Goal: Obtain resource: Download file/media

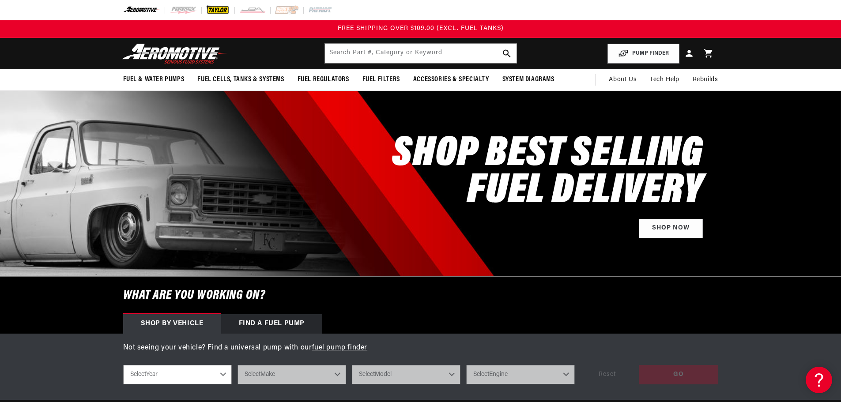
click at [222, 14] on img at bounding box center [218, 10] width 24 height 10
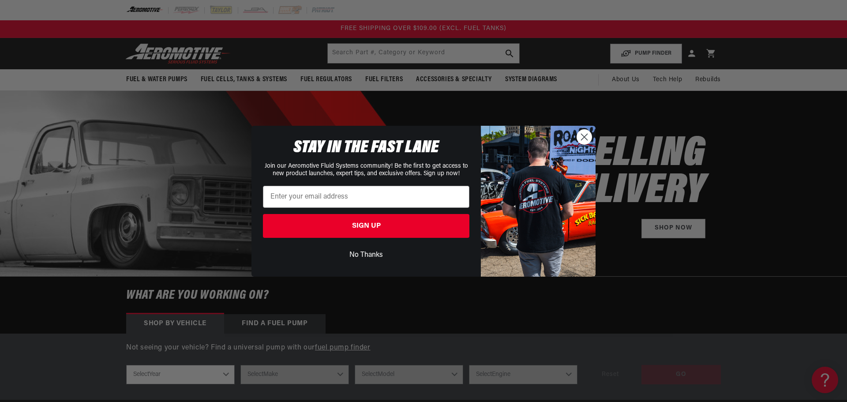
click at [416, 135] on icon "Close dialog" at bounding box center [585, 137] width 6 height 6
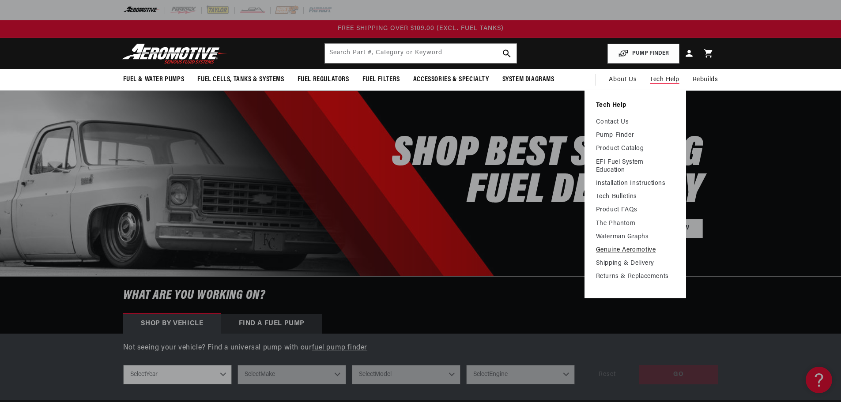
click at [416, 249] on link "Genuine Aeromotive" at bounding box center [635, 250] width 79 height 8
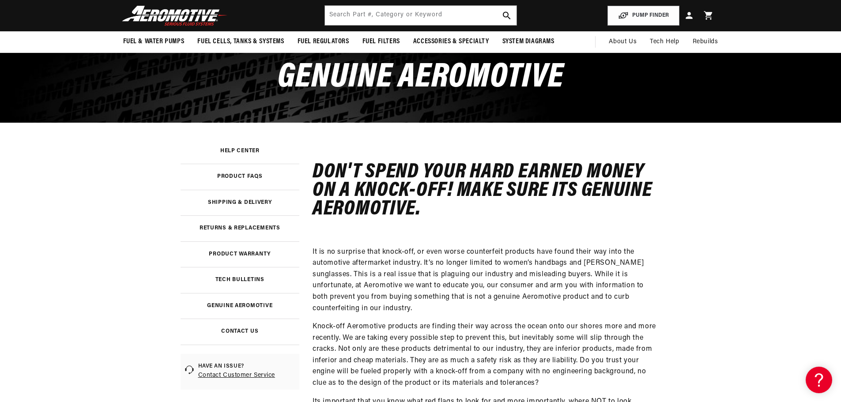
scroll to position [56, 0]
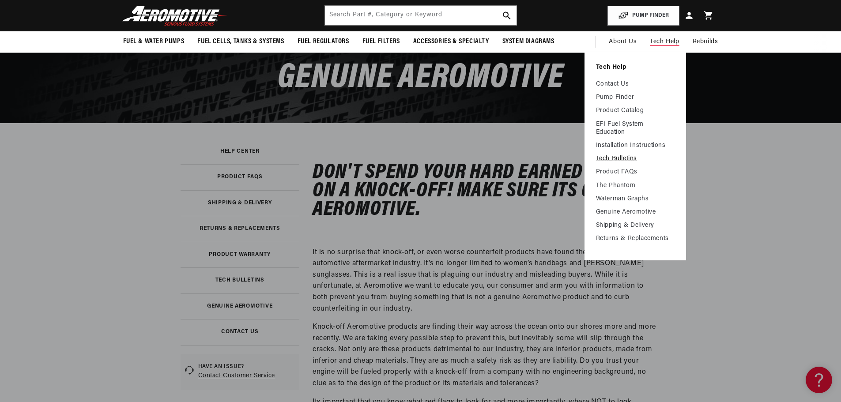
click at [624, 159] on link "Tech Bulletins" at bounding box center [635, 159] width 79 height 8
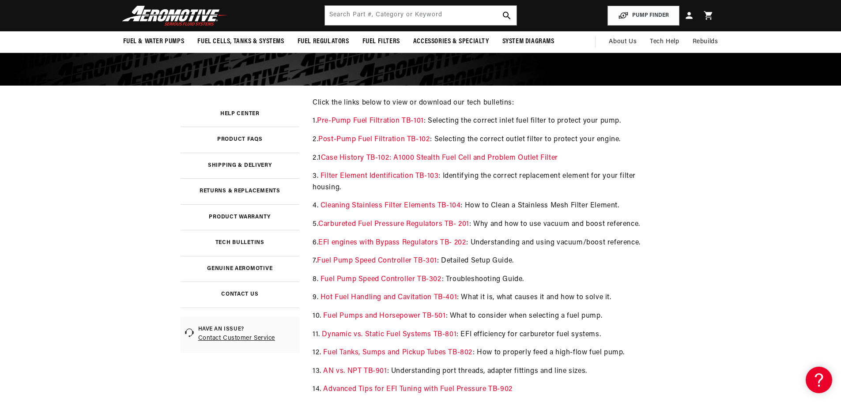
scroll to position [74, 0]
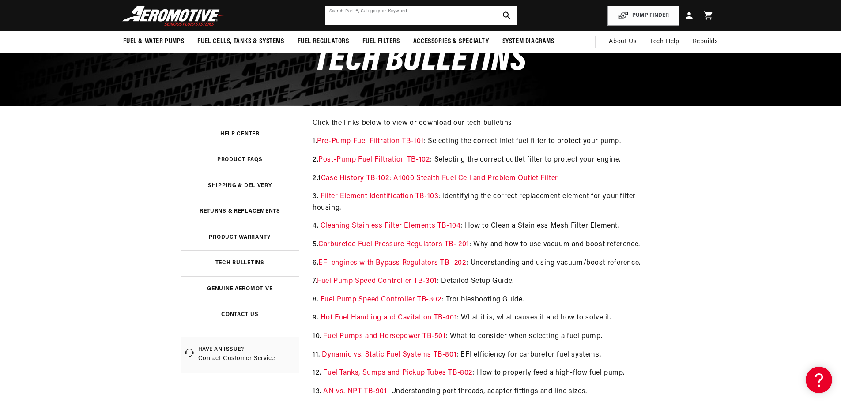
click at [418, 19] on input "text" at bounding box center [421, 15] width 192 height 19
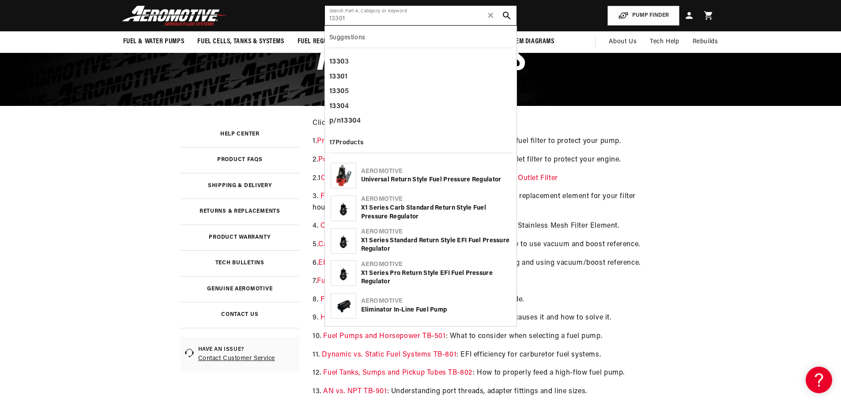
type input "13301"
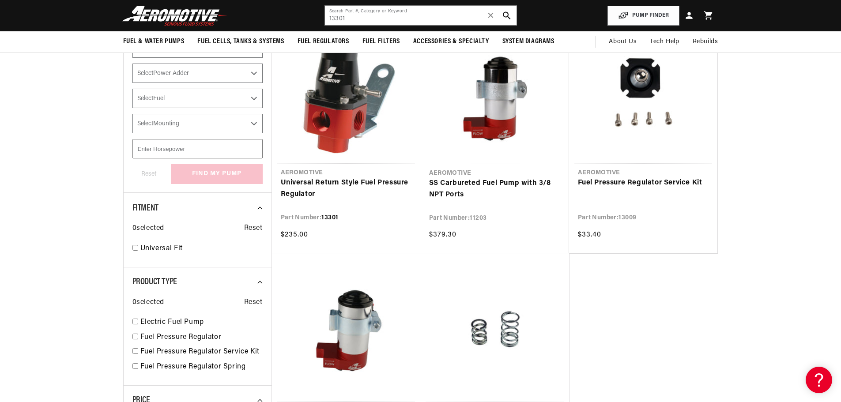
scroll to position [146, 0]
click at [370, 180] on link "Universal Return Style Fuel Pressure Regulator" at bounding box center [346, 189] width 131 height 23
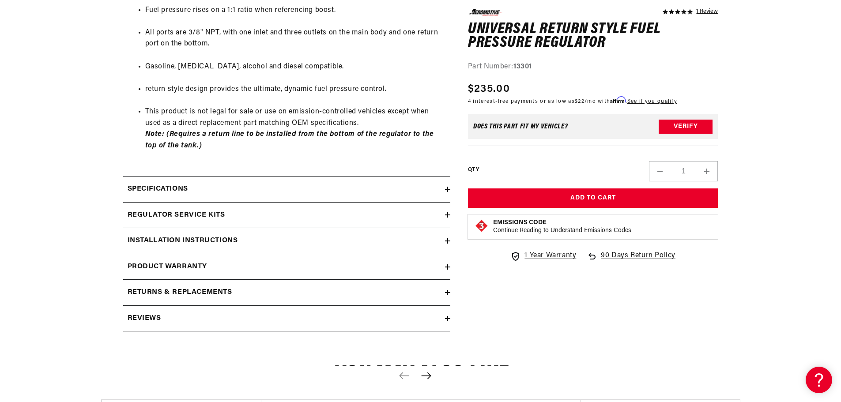
scroll to position [573, 0]
click at [225, 267] on div "Product warranty" at bounding box center [284, 266] width 322 height 11
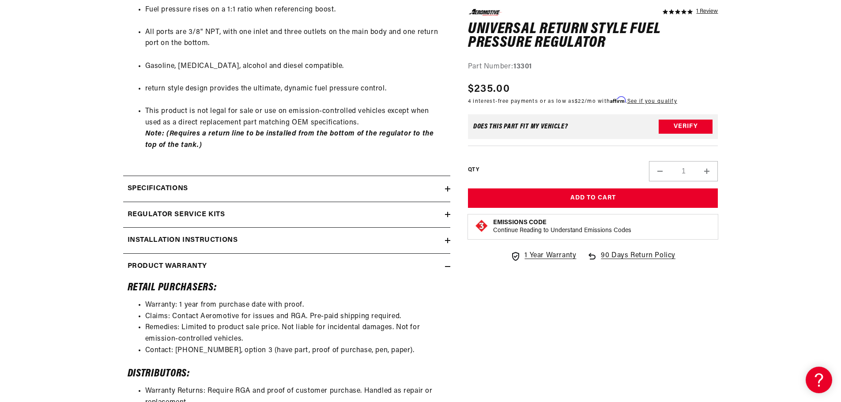
click at [218, 243] on h2 "Installation Instructions" at bounding box center [183, 240] width 110 height 11
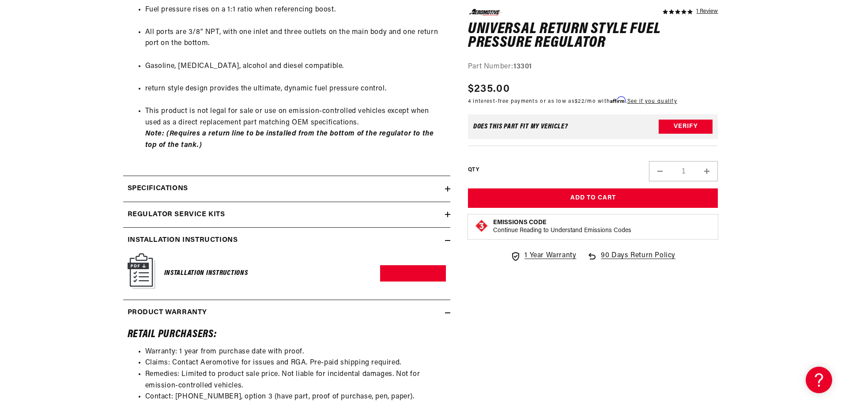
click at [218, 222] on summary "Regulator Service Kits" at bounding box center [286, 215] width 327 height 26
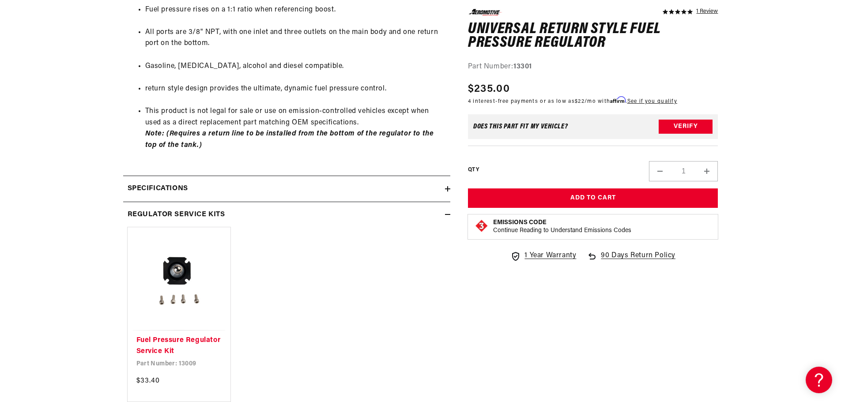
click at [168, 177] on summary "Specifications" at bounding box center [286, 189] width 327 height 26
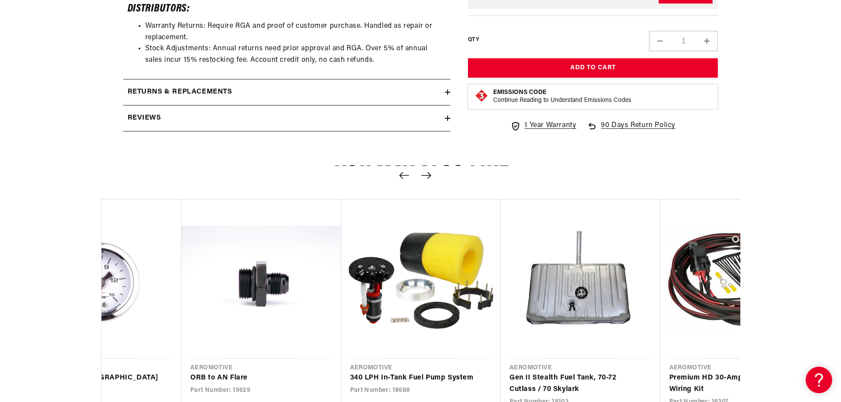
scroll to position [1436, 0]
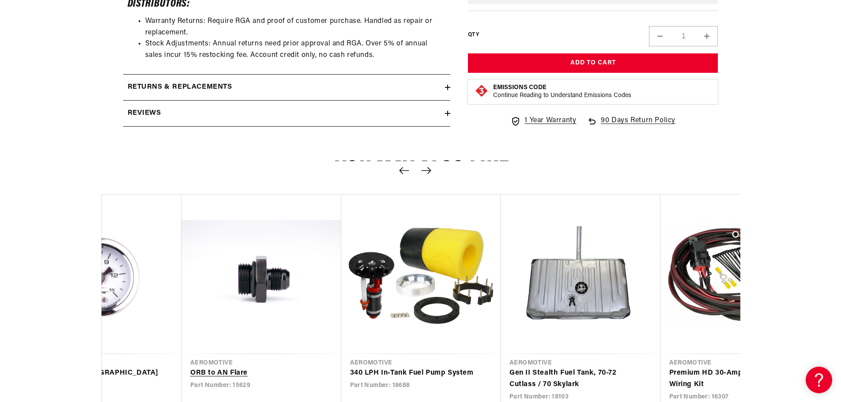
click at [260, 368] on link "ORB to AN Flare" at bounding box center [256, 373] width 133 height 11
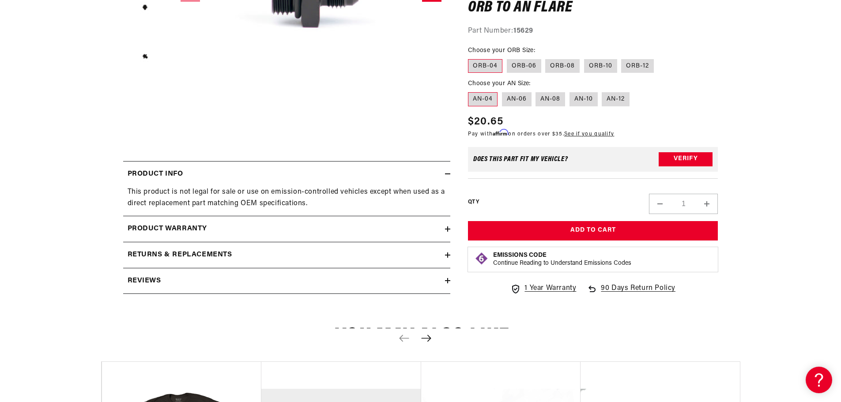
scroll to position [282, 0]
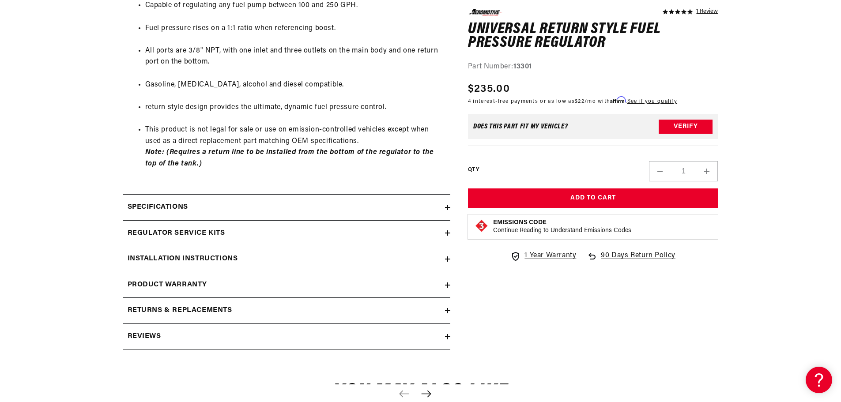
scroll to position [555, 0]
click at [432, 203] on div "Specifications" at bounding box center [284, 206] width 322 height 11
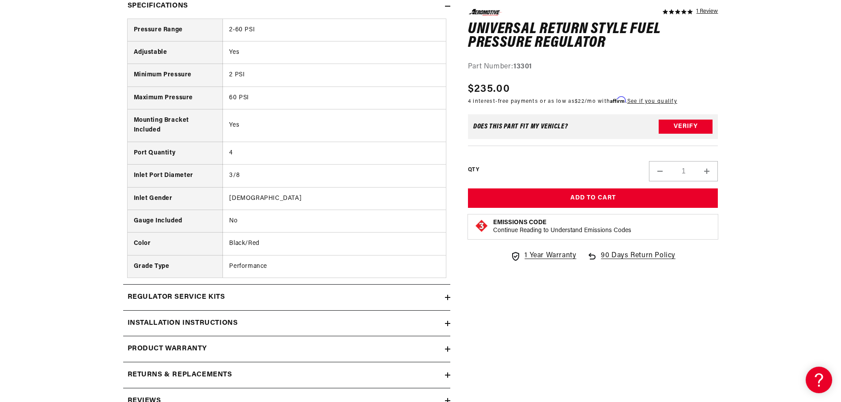
scroll to position [757, 0]
click at [302, 297] on div "Regulator Service Kits" at bounding box center [284, 296] width 322 height 11
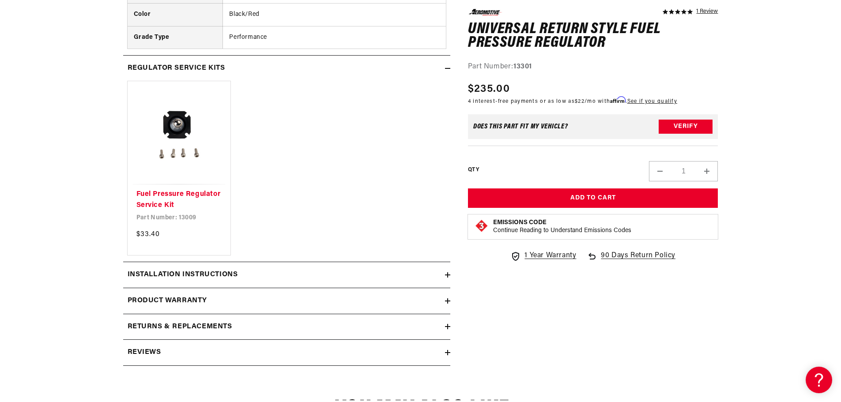
scroll to position [986, 0]
click at [285, 276] on div "Installation Instructions" at bounding box center [284, 273] width 322 height 11
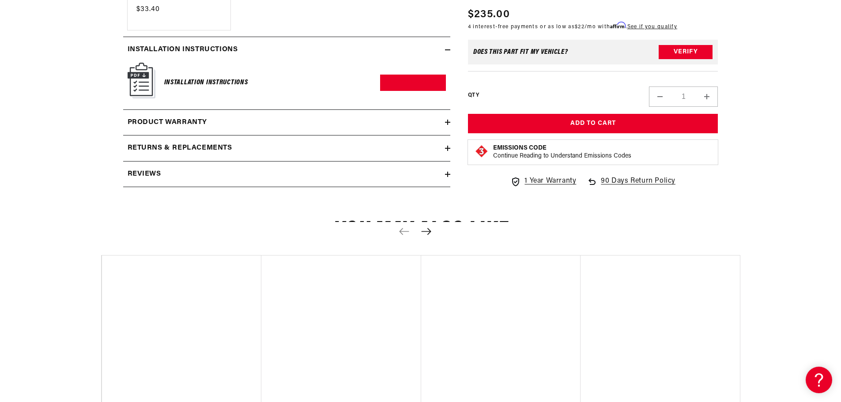
scroll to position [1211, 0]
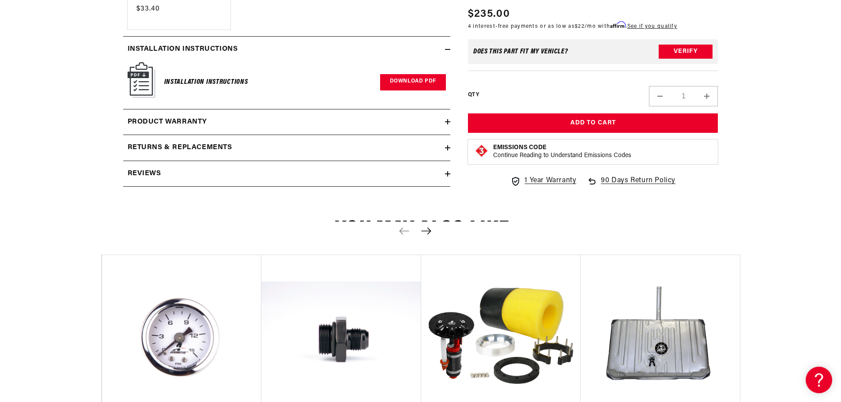
click at [408, 83] on link "Download PDF" at bounding box center [413, 82] width 66 height 16
